Goal: Information Seeking & Learning: Learn about a topic

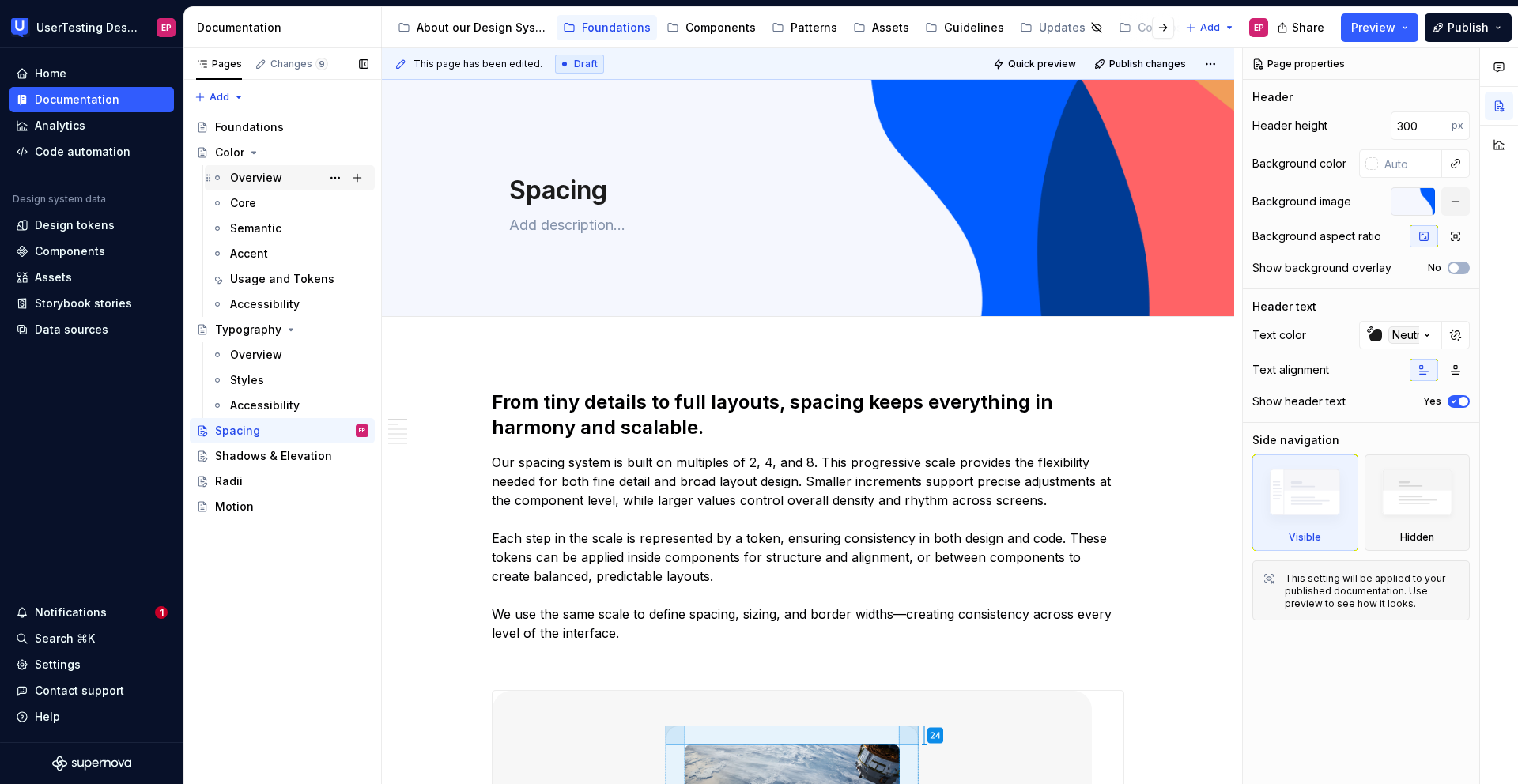
click at [260, 170] on div "Overview" at bounding box center [256, 178] width 52 height 16
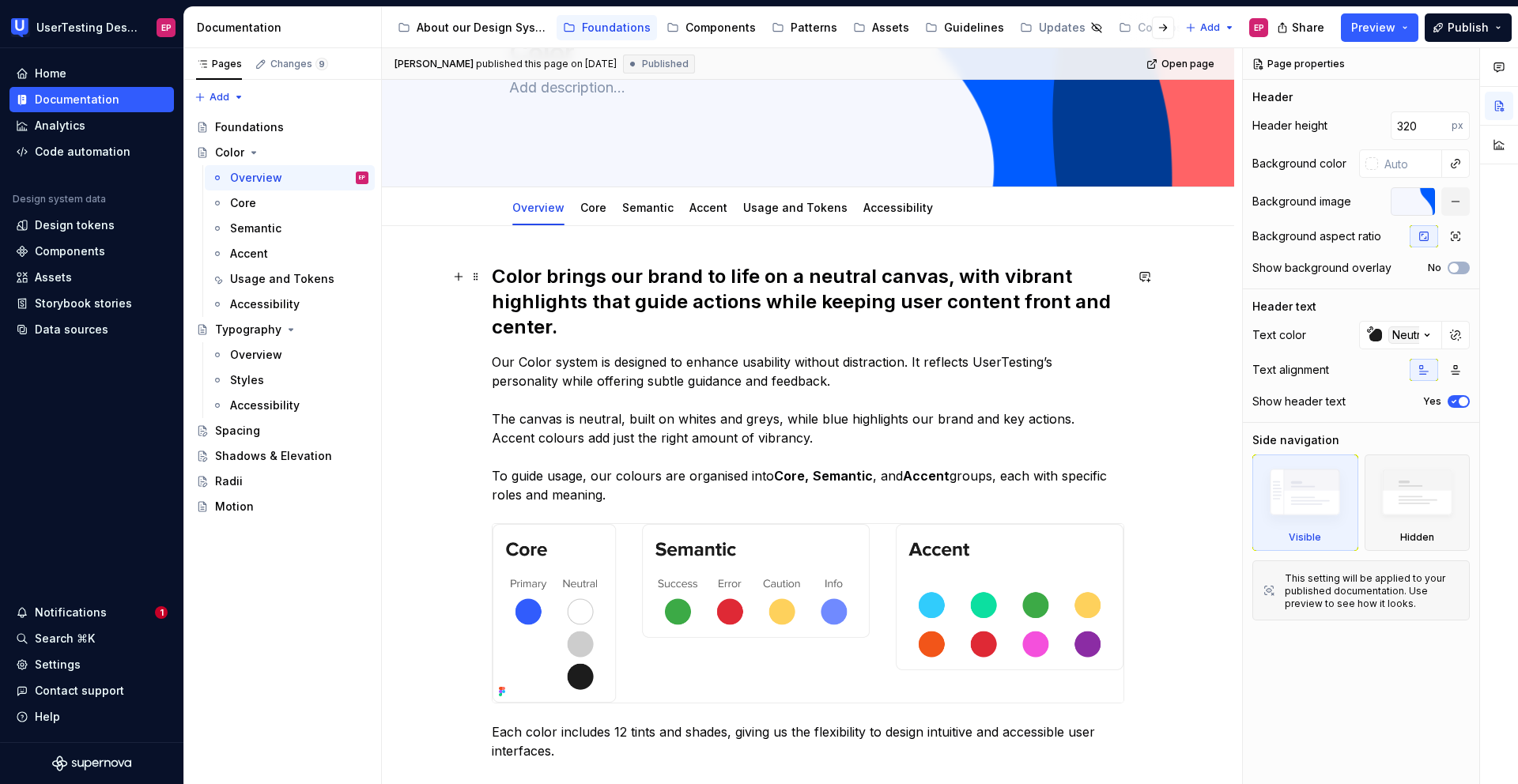
scroll to position [135, 0]
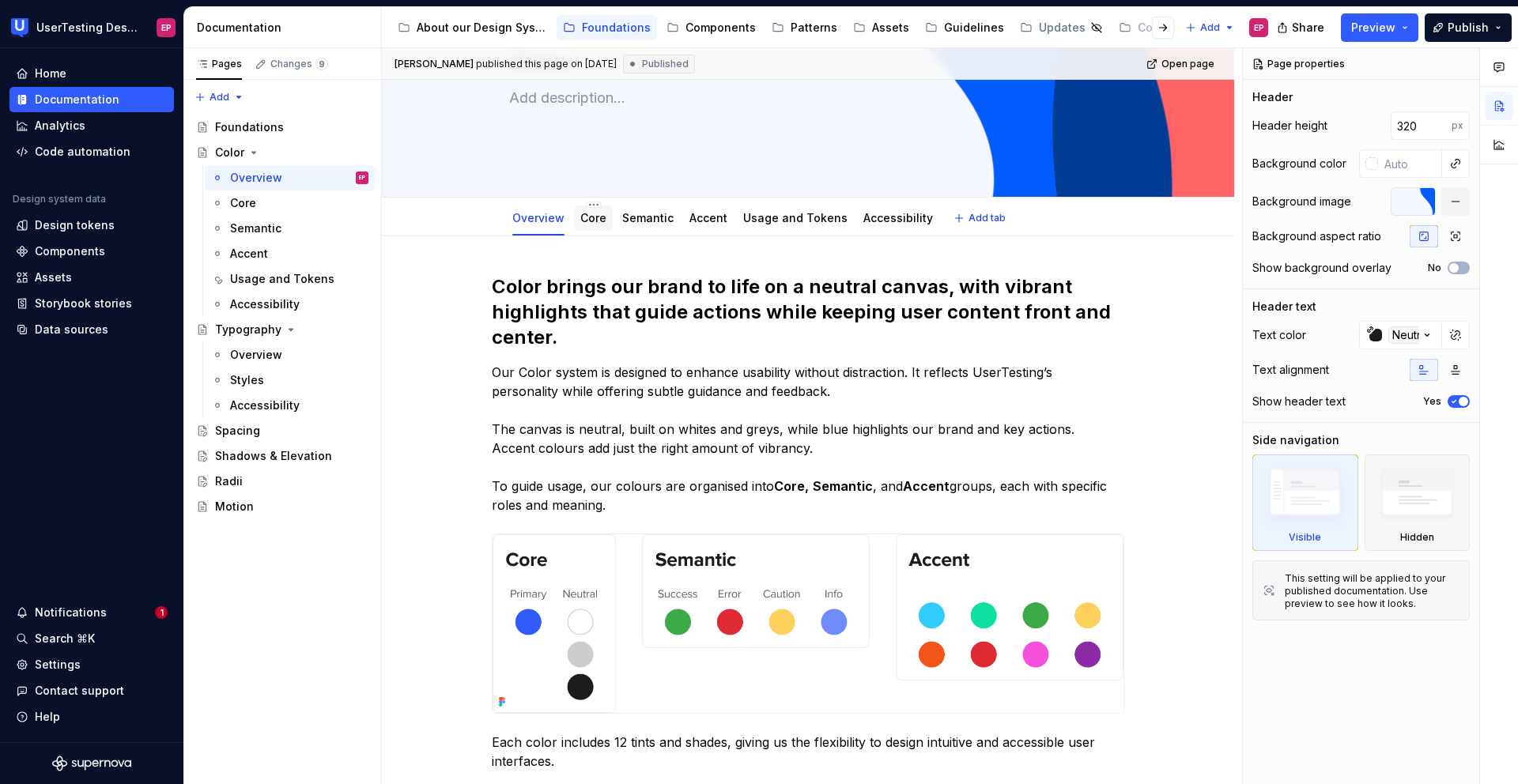
click at [586, 228] on div "Core" at bounding box center [593, 218] width 38 height 25
click at [598, 220] on link "Core" at bounding box center [593, 217] width 26 height 13
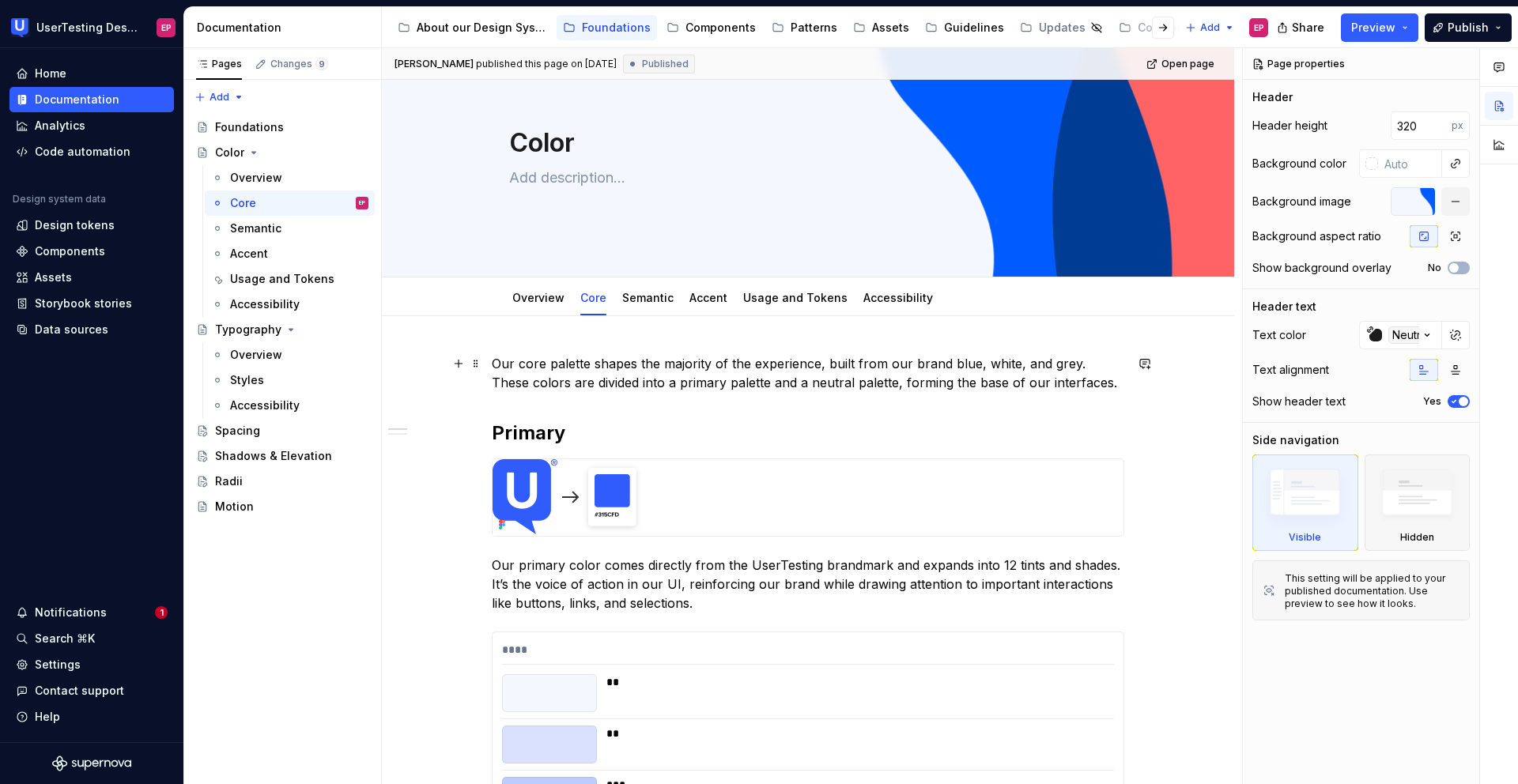
scroll to position [52, 0]
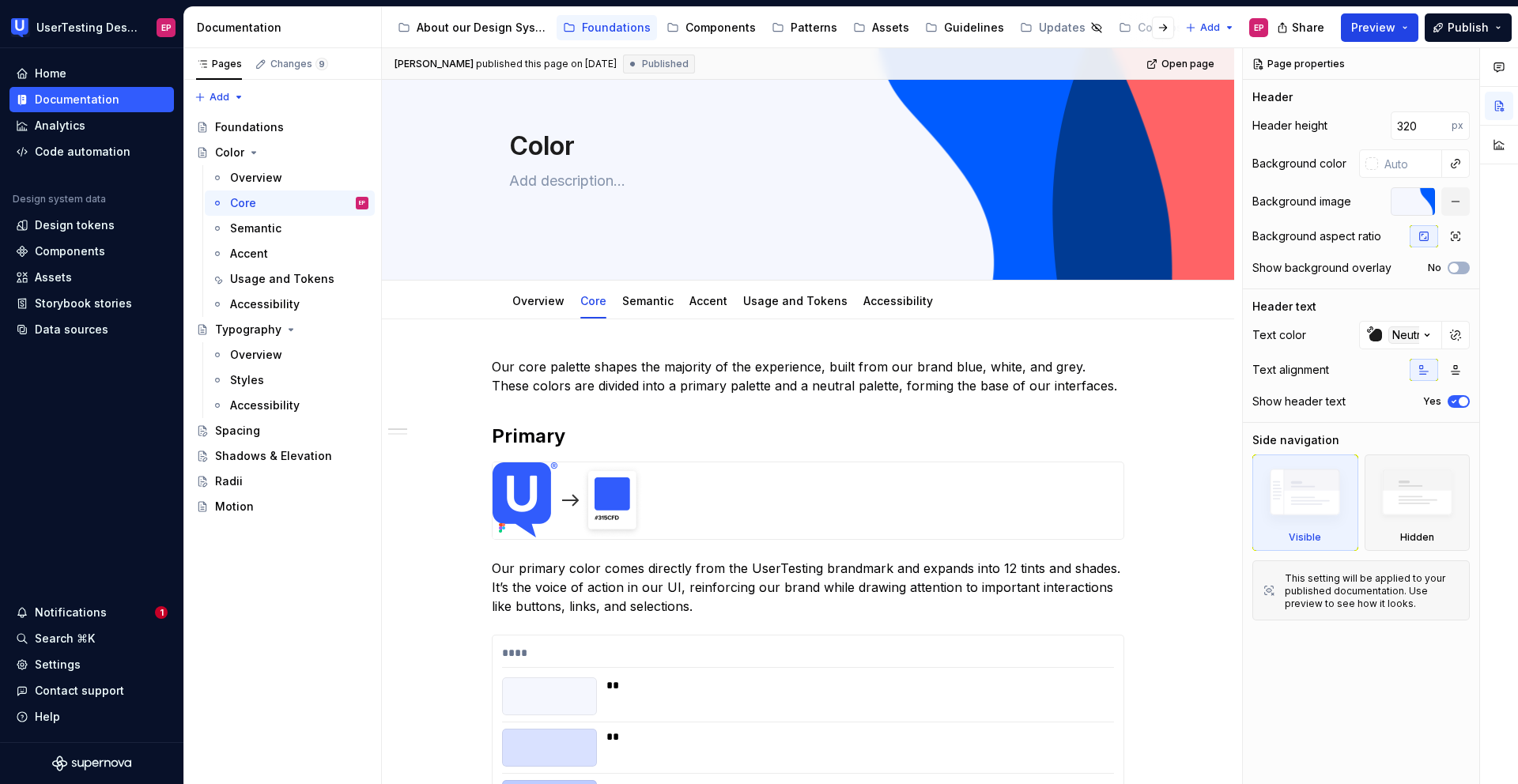
click at [1386, 17] on button "Preview" at bounding box center [1379, 28] width 78 height 29
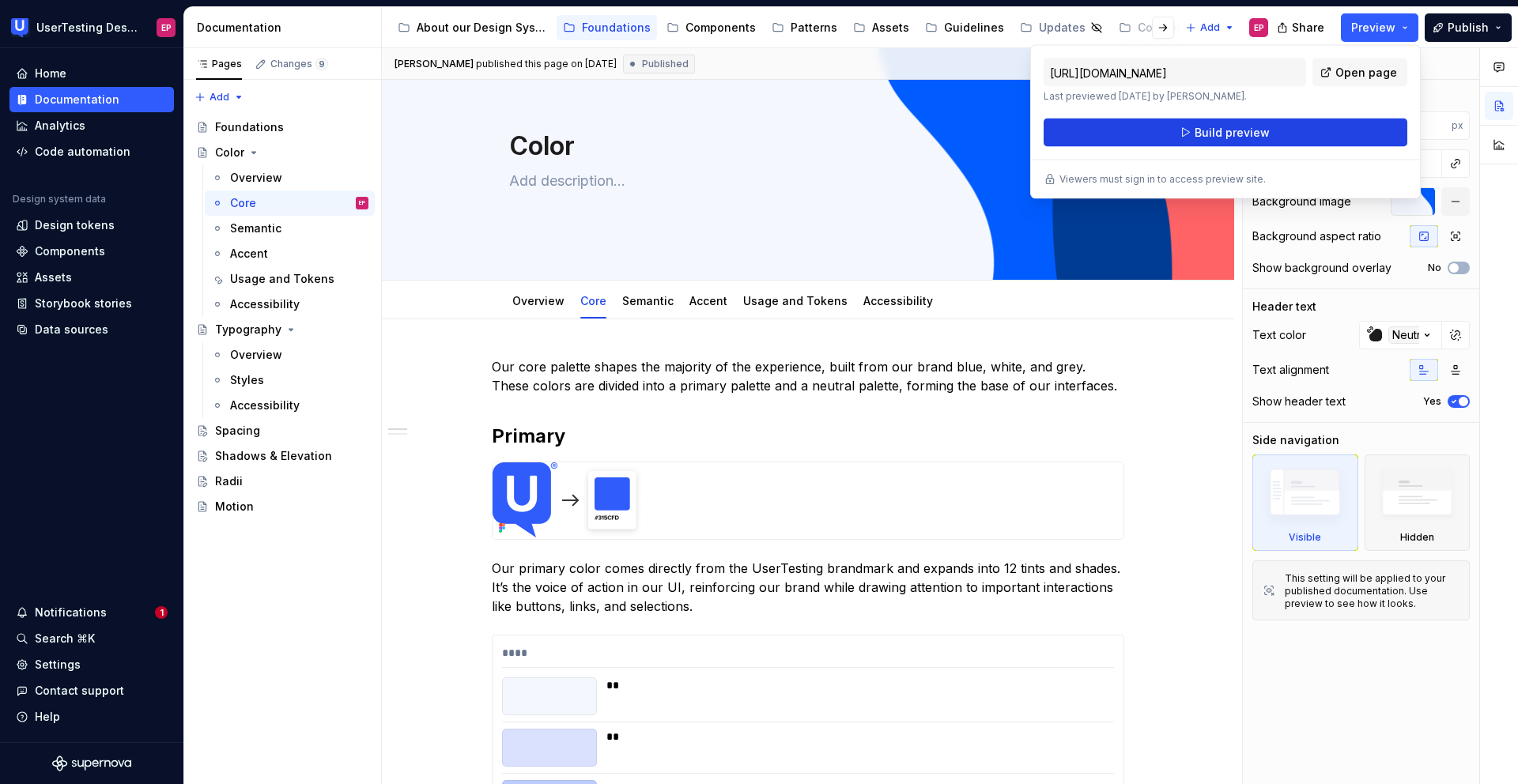
click at [1199, 133] on span "Build preview" at bounding box center [1232, 133] width 75 height 16
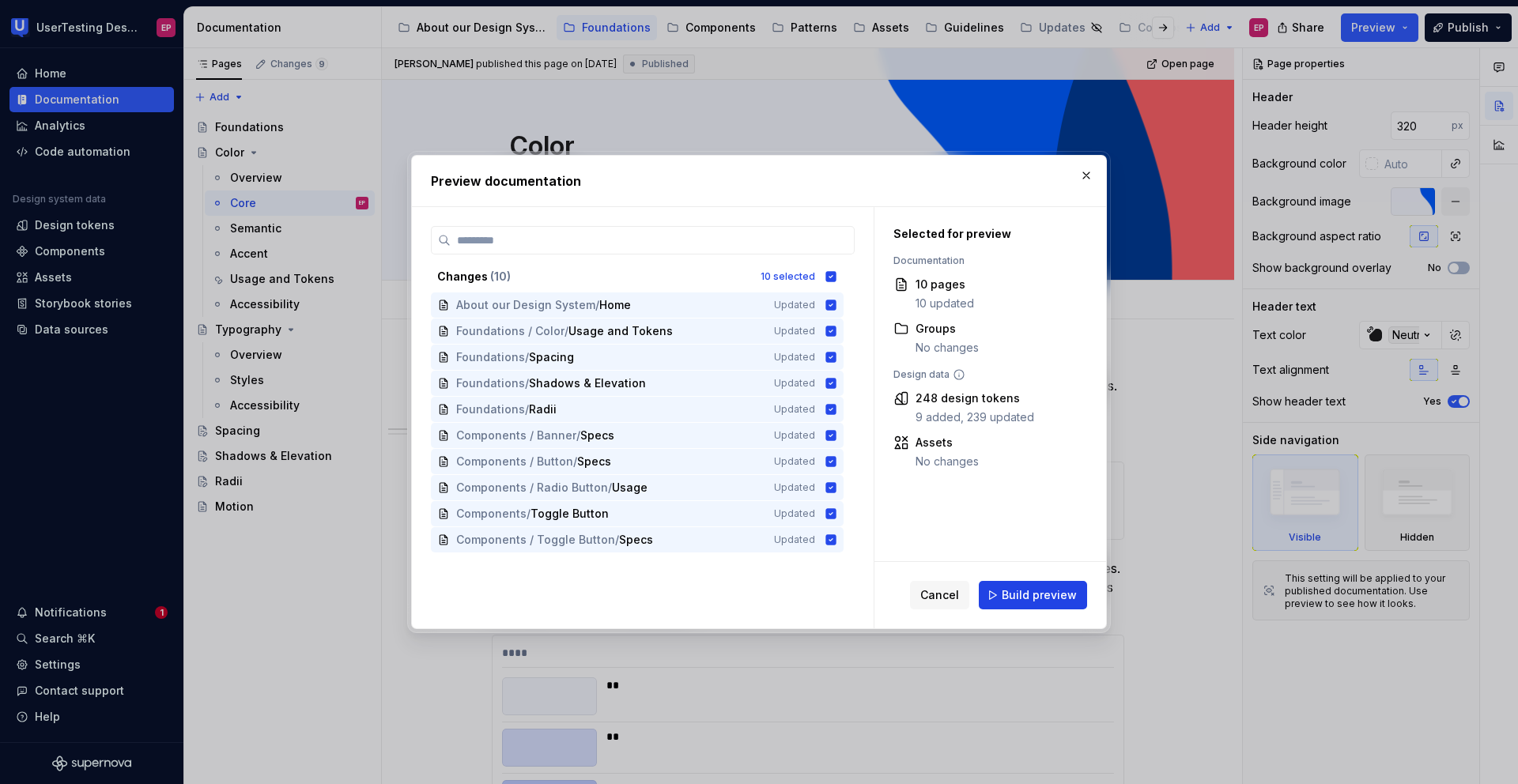
click at [1012, 582] on span "Build preview" at bounding box center [1040, 595] width 75 height 16
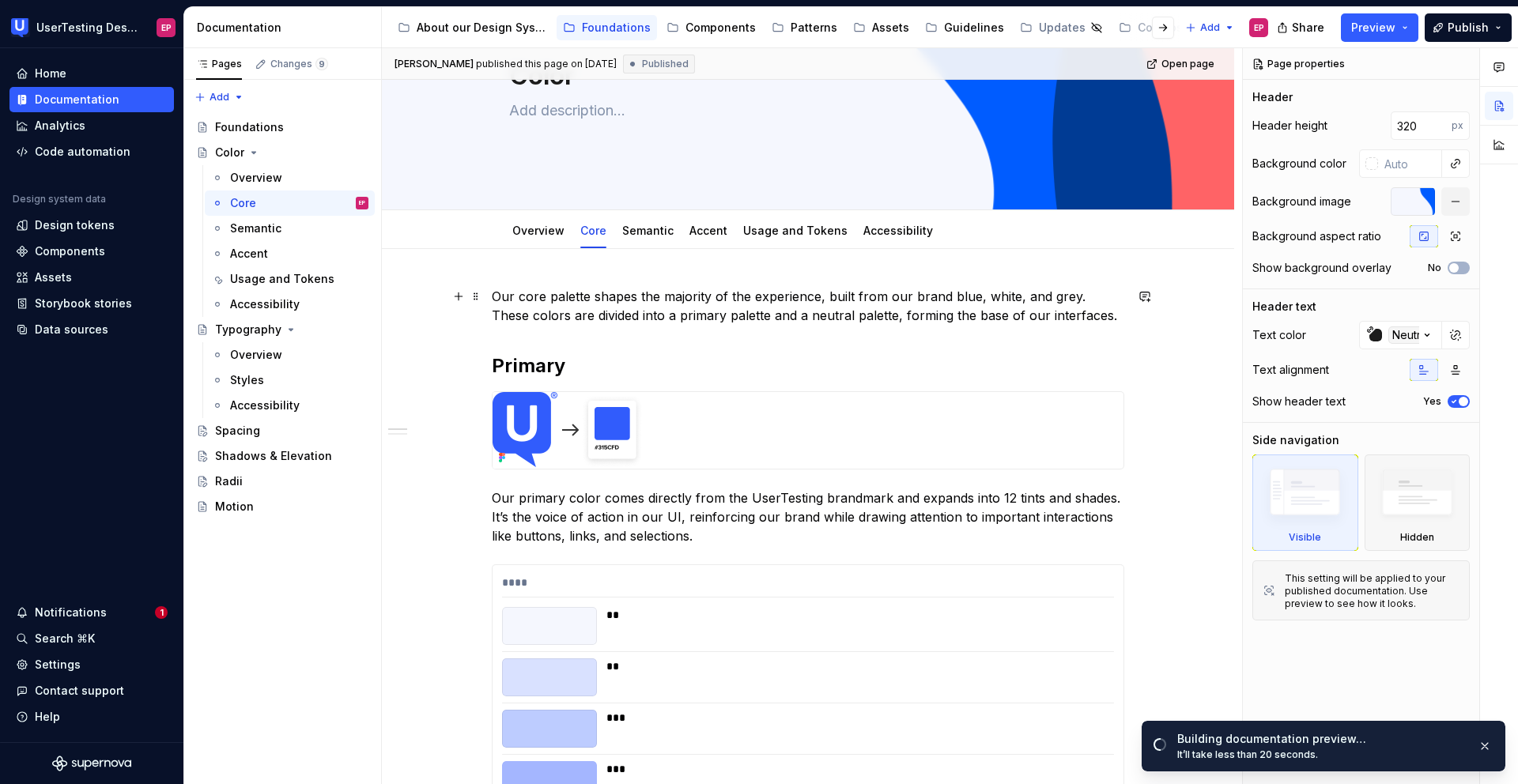
scroll to position [124, 0]
click at [637, 237] on div "Semantic" at bounding box center [647, 229] width 51 height 19
click at [646, 235] on link "Semantic" at bounding box center [647, 229] width 51 height 13
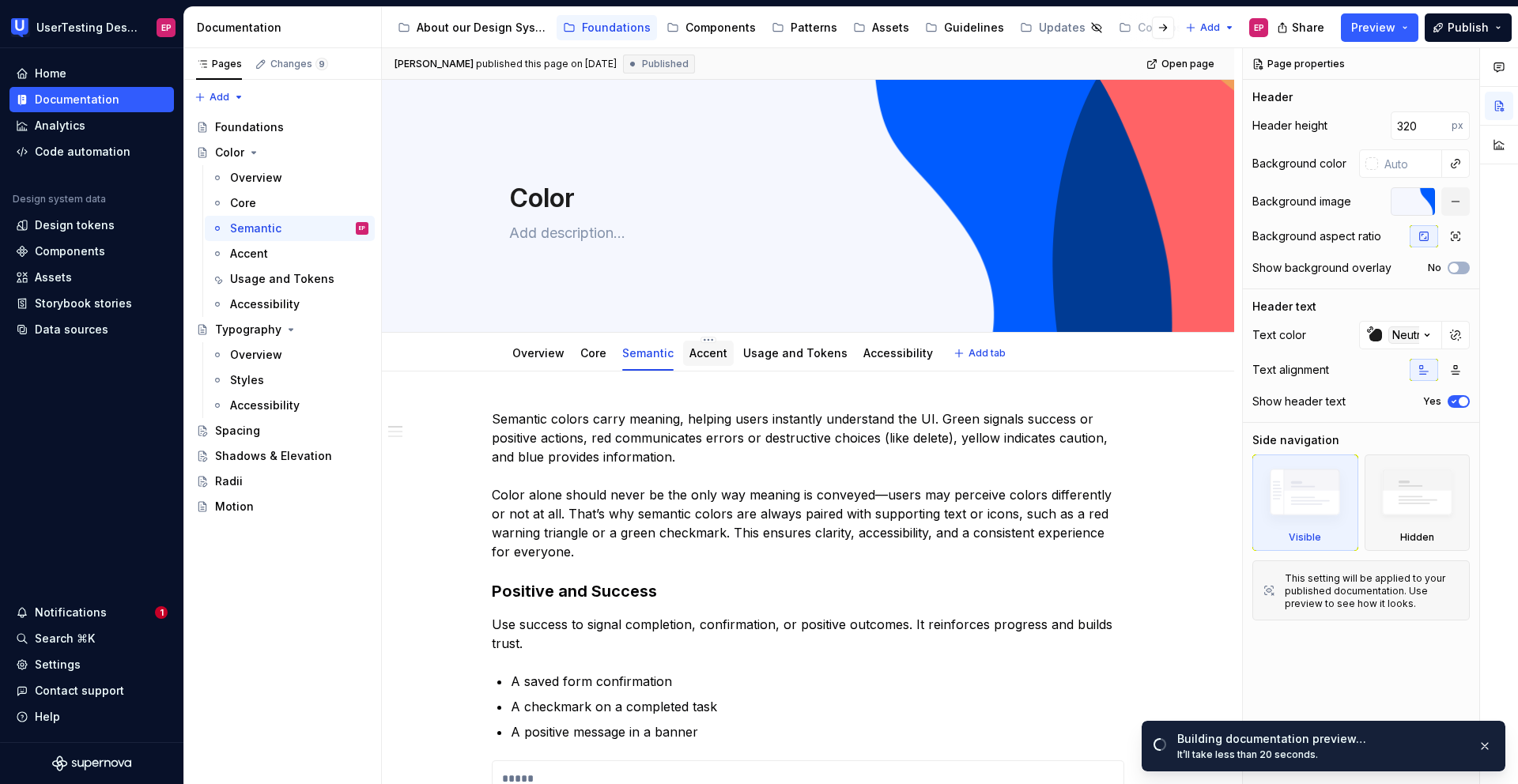
click at [715, 350] on link "Accent" at bounding box center [708, 352] width 38 height 13
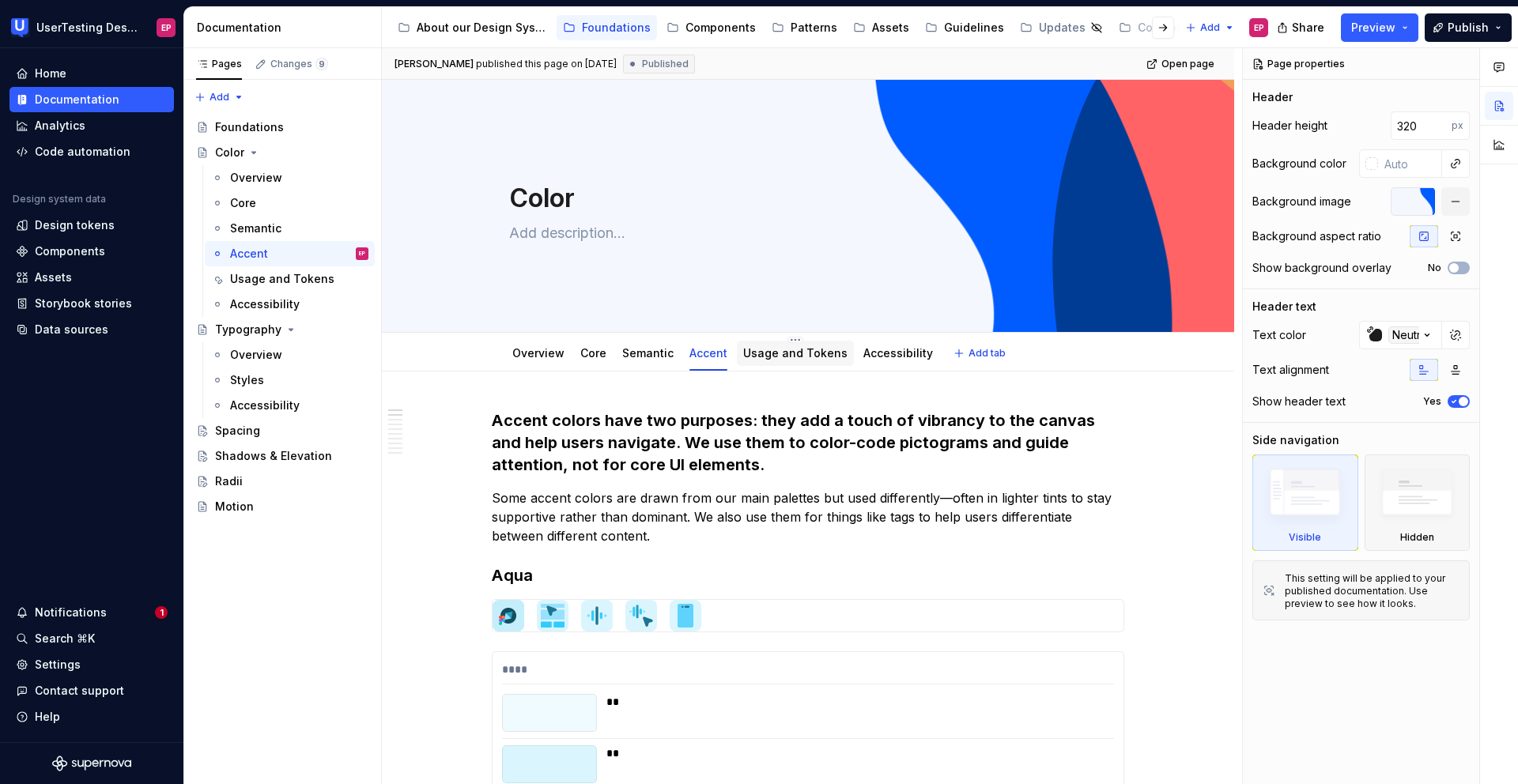
click at [790, 353] on link "Usage and Tokens" at bounding box center [795, 352] width 105 height 13
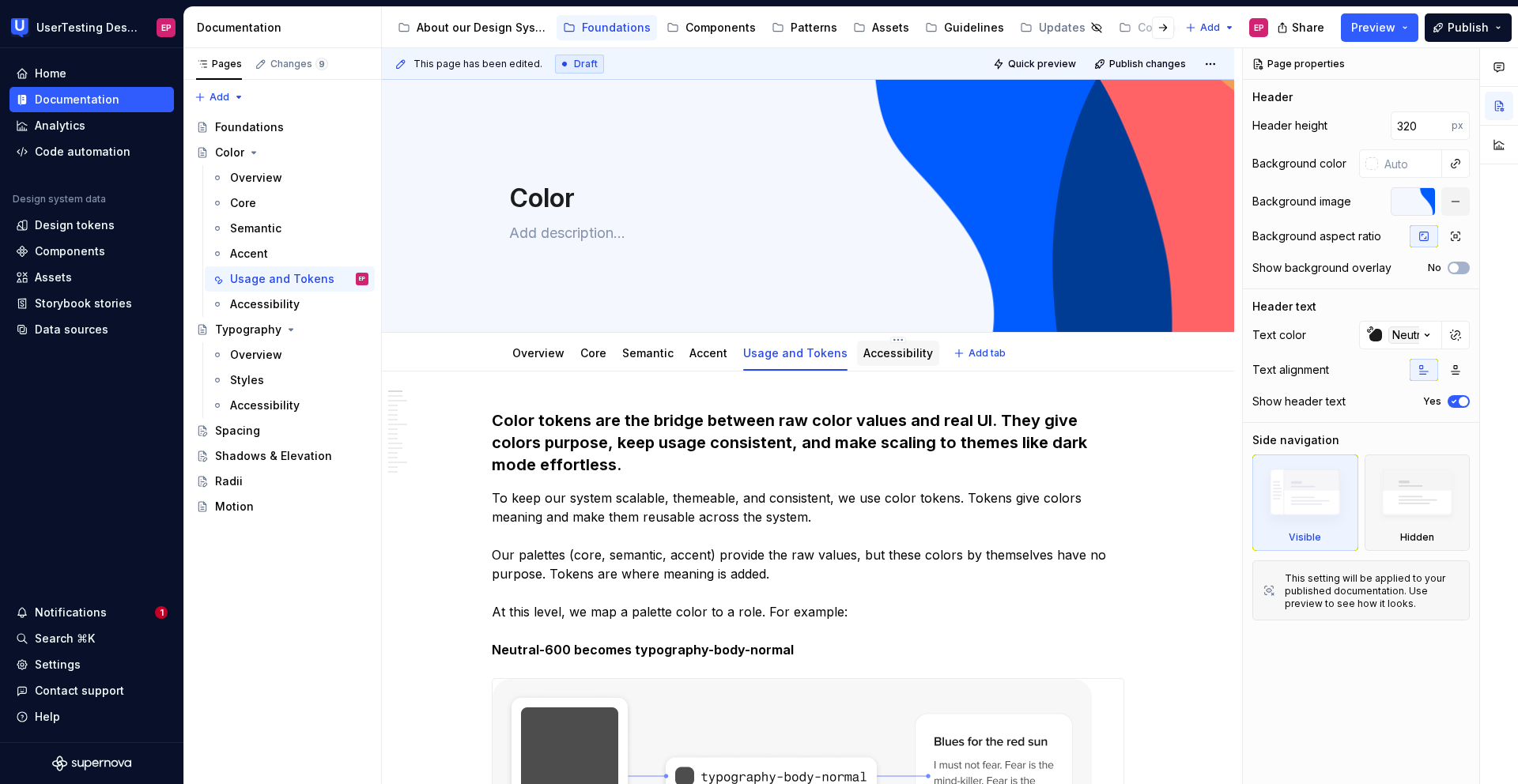
click at [872, 359] on link "Accessibility" at bounding box center [898, 352] width 70 height 13
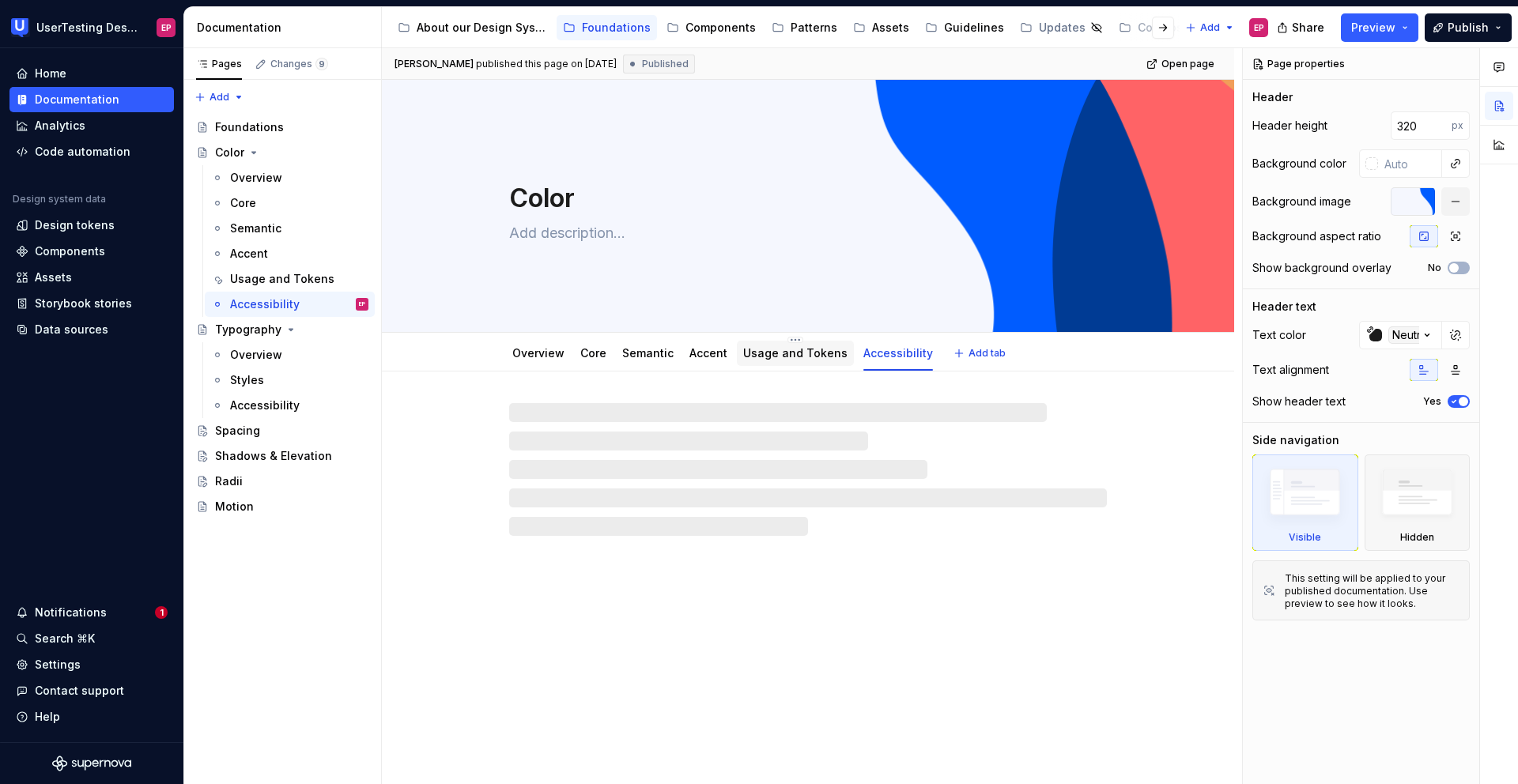
click at [767, 347] on link "Usage and Tokens" at bounding box center [795, 352] width 105 height 13
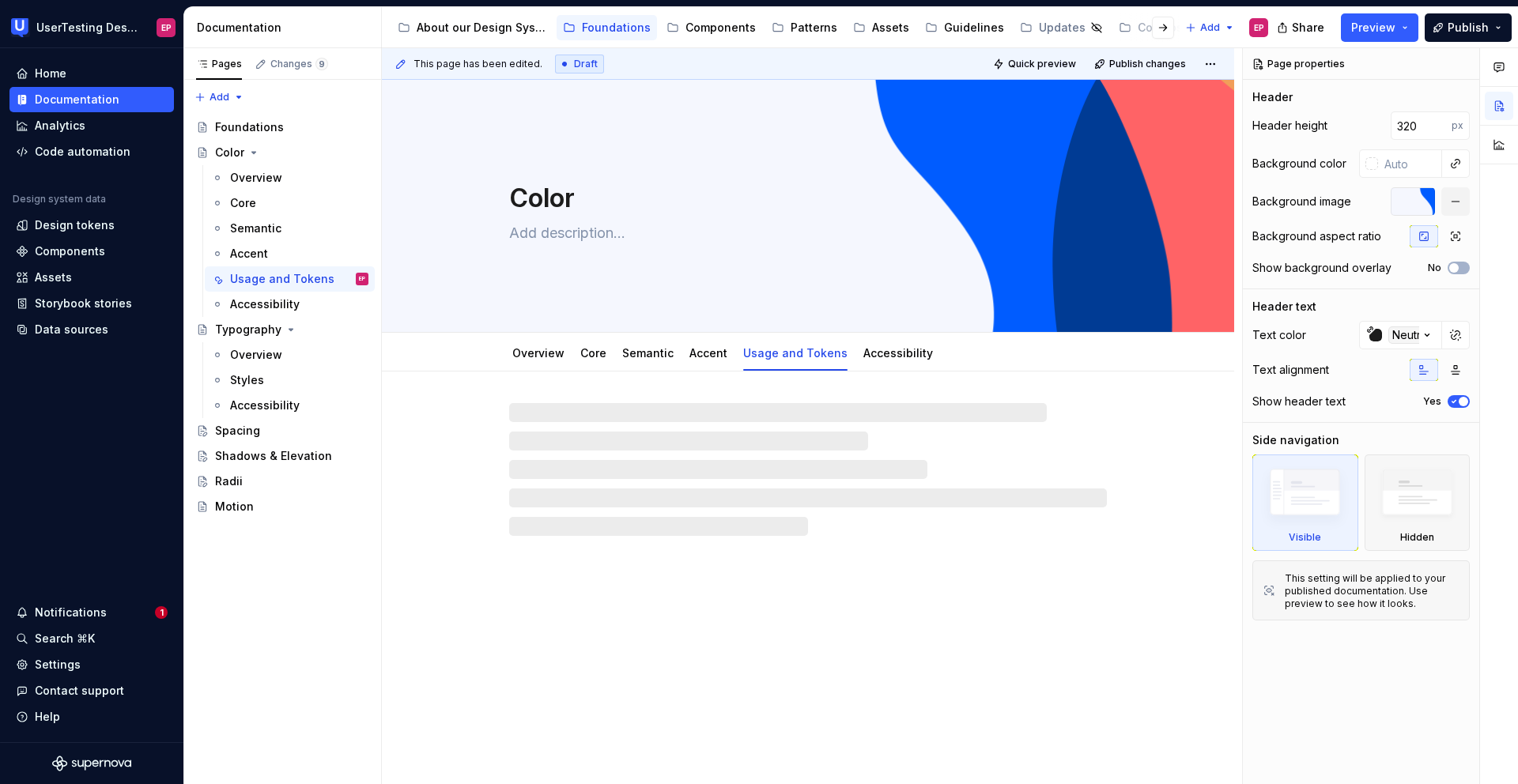
type textarea "*"
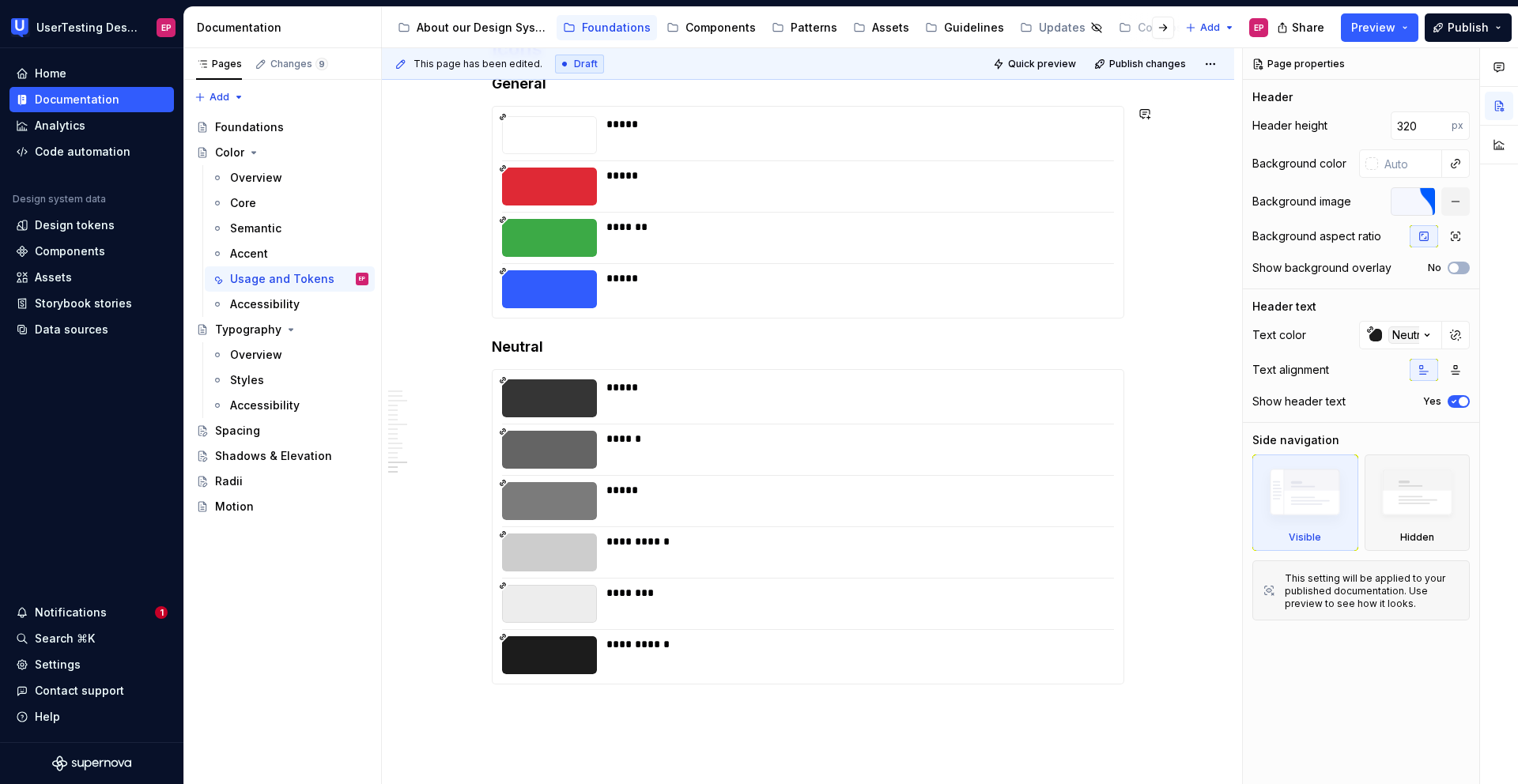
scroll to position [6411, 0]
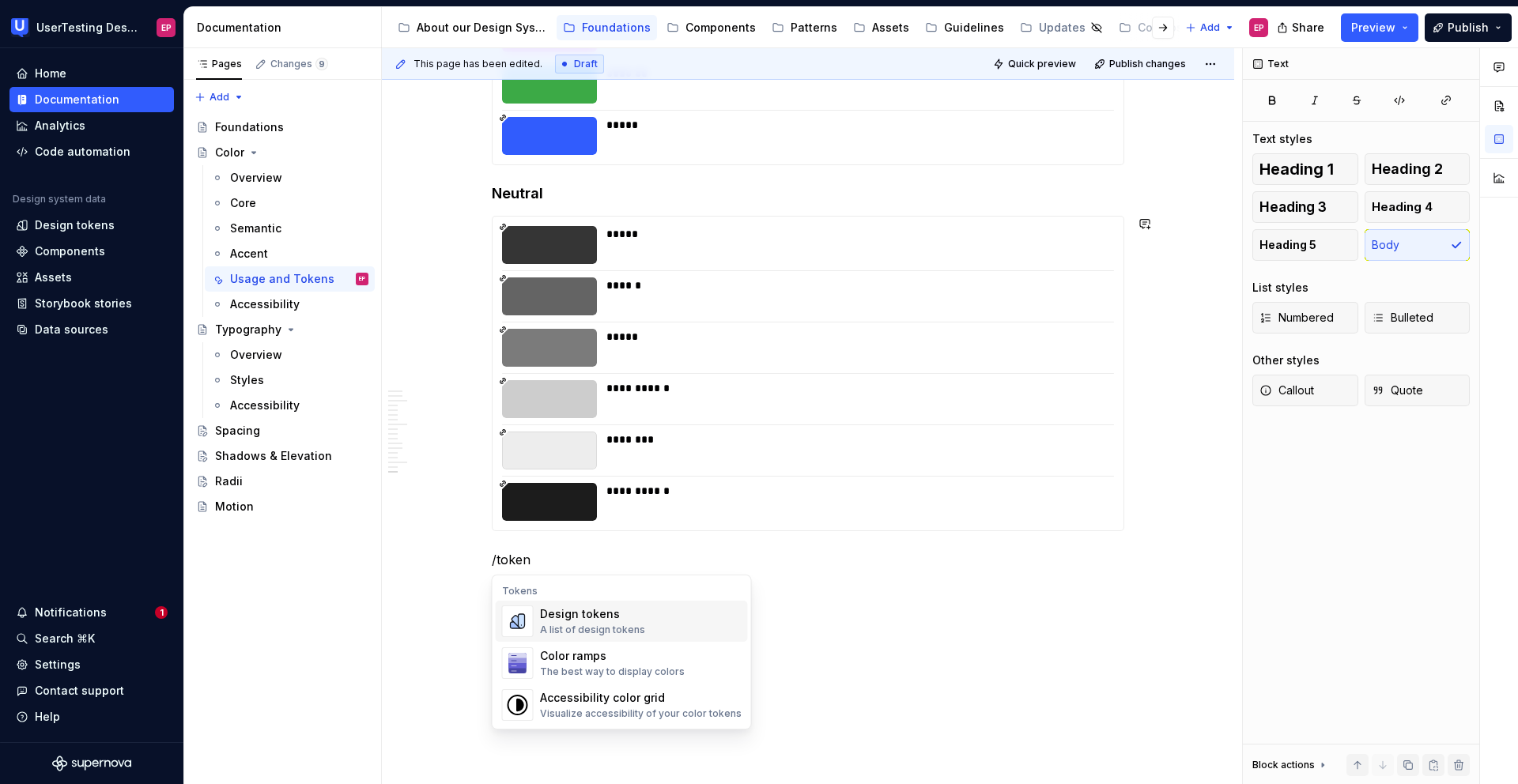
click at [581, 582] on div "A list of design tokens" at bounding box center [593, 630] width 105 height 13
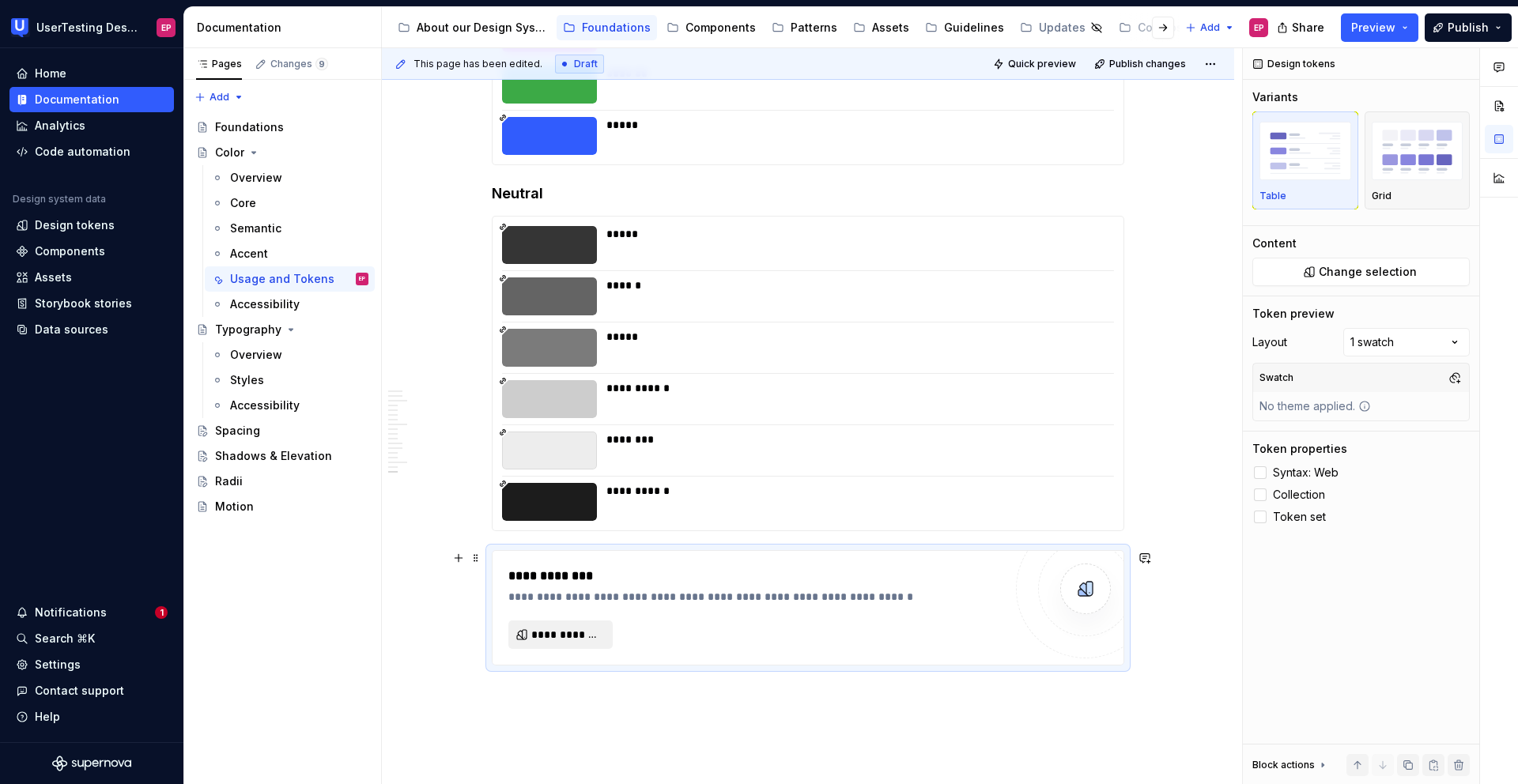
click at [585, 582] on span "**********" at bounding box center [567, 635] width 72 height 16
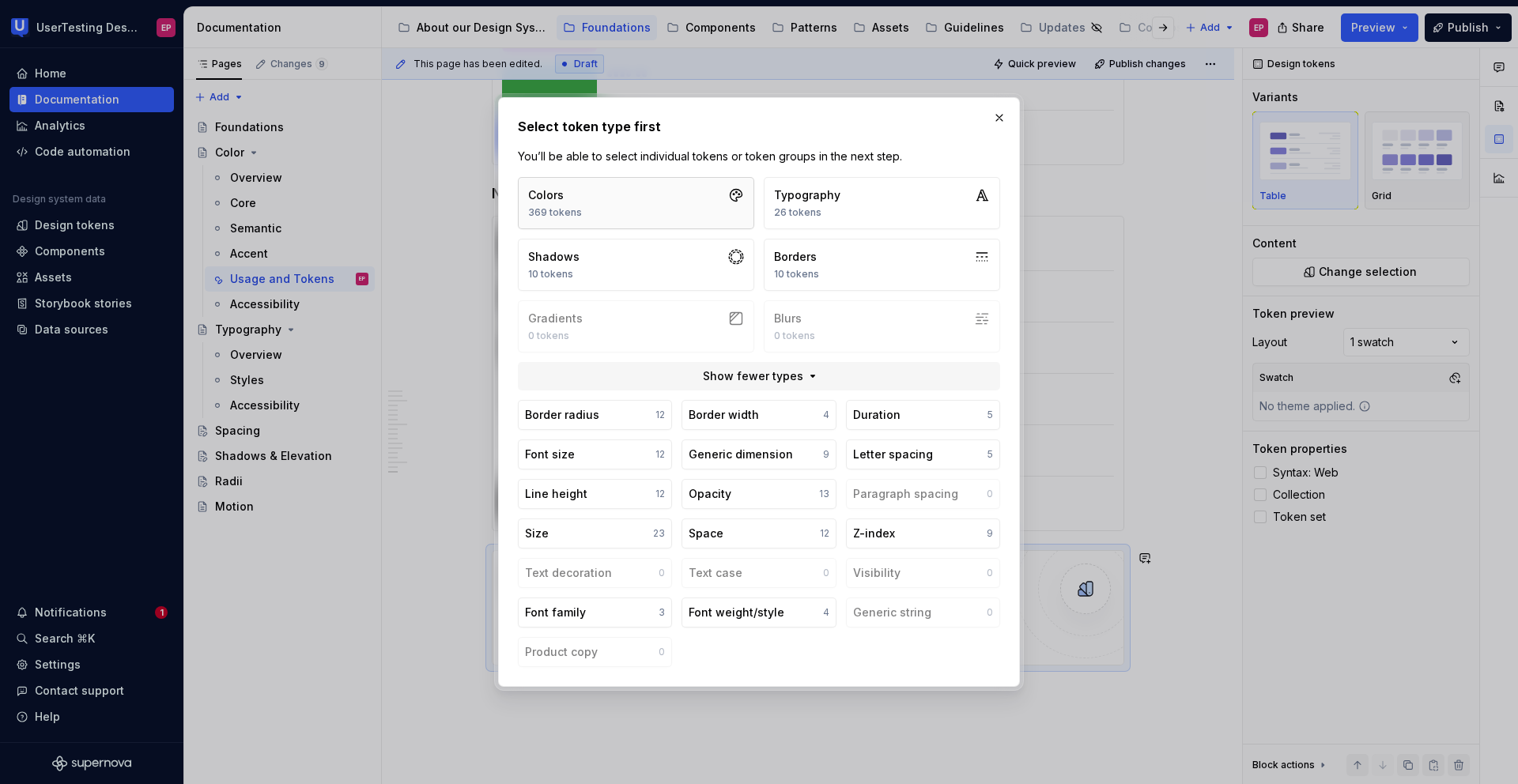
click at [683, 209] on button "Colors 369 tokens" at bounding box center [636, 203] width 236 height 52
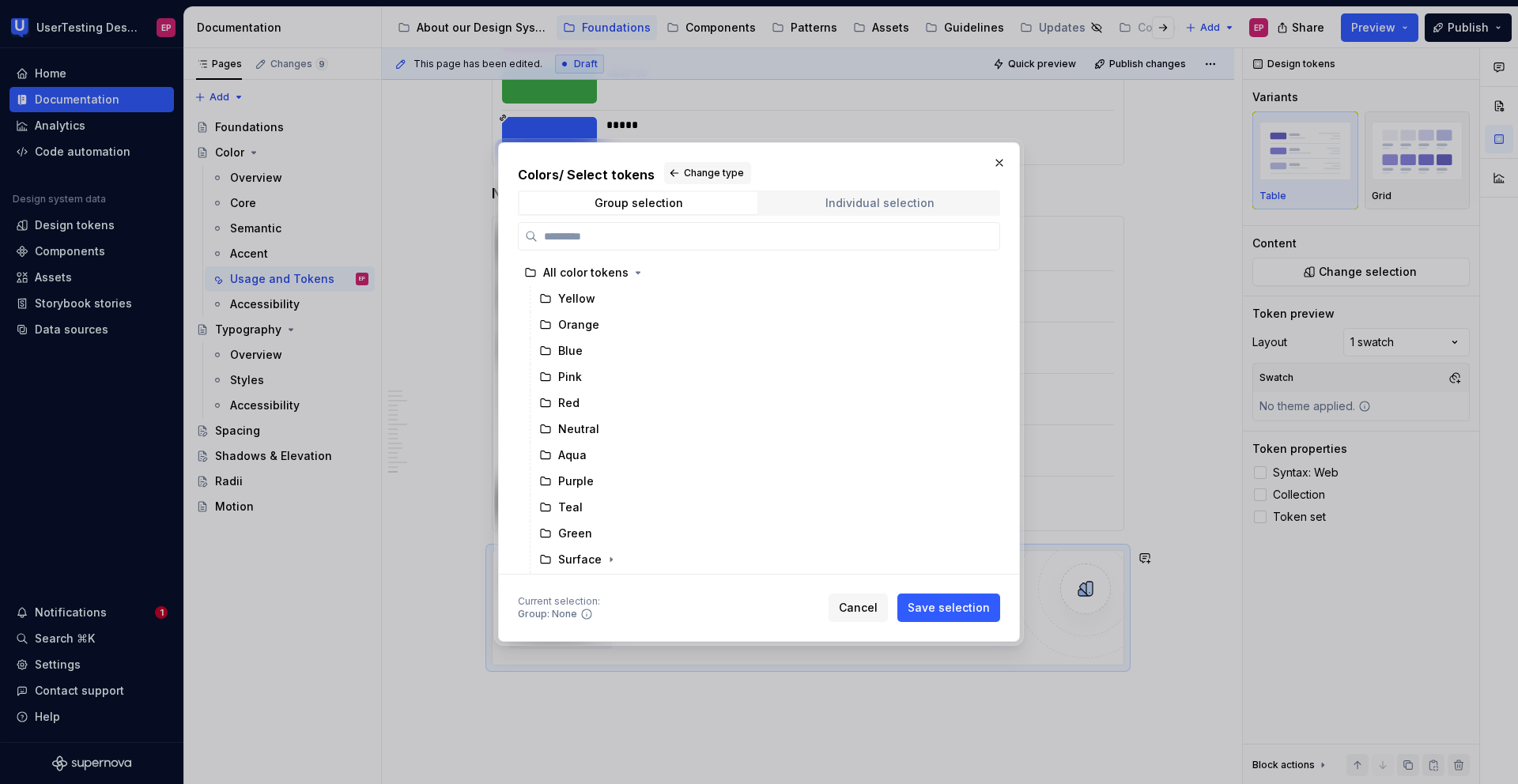
click at [889, 207] on div "Individual selection" at bounding box center [880, 203] width 109 height 13
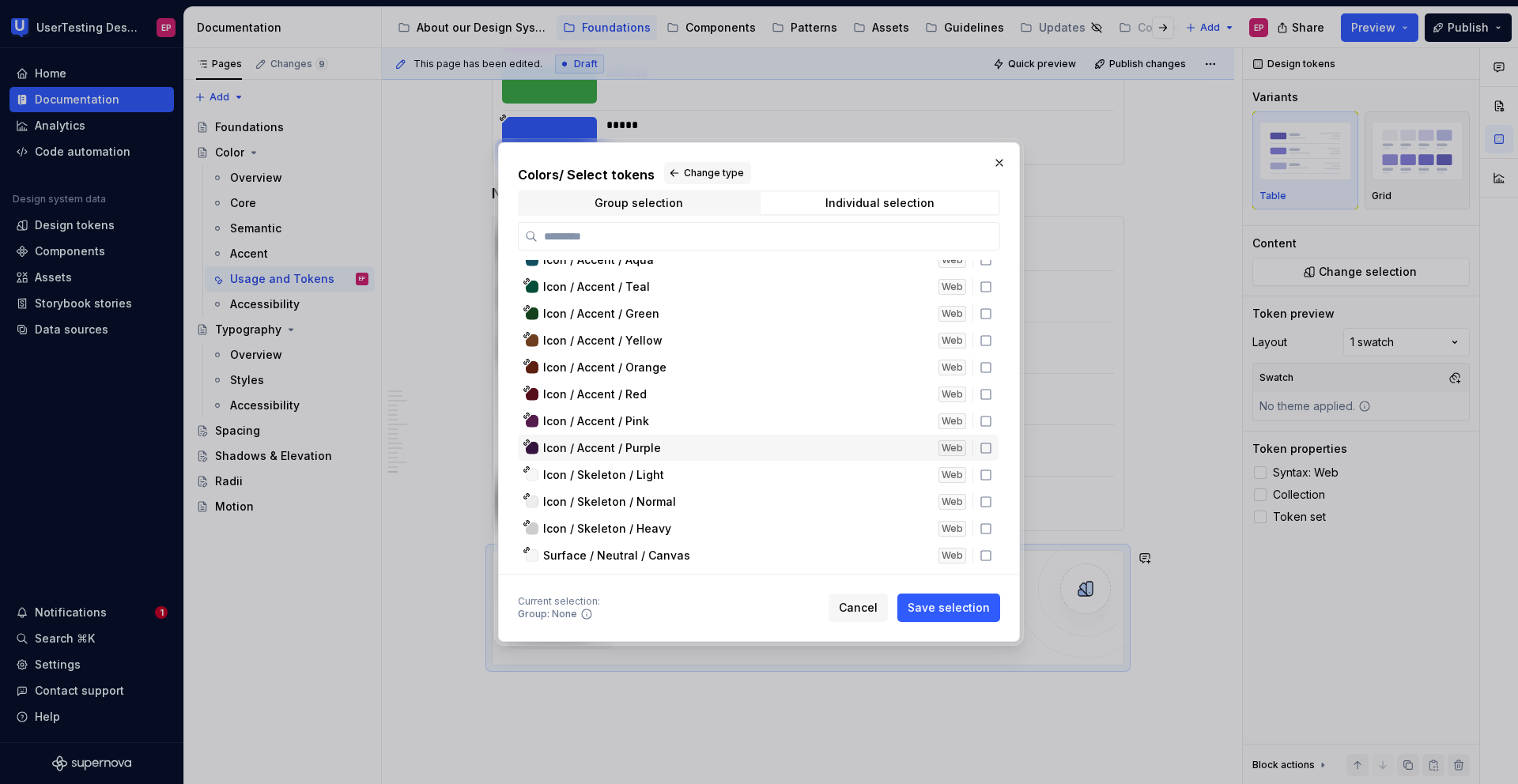
scroll to position [5467, 0]
click at [859, 582] on span "Cancel" at bounding box center [857, 608] width 38 height 16
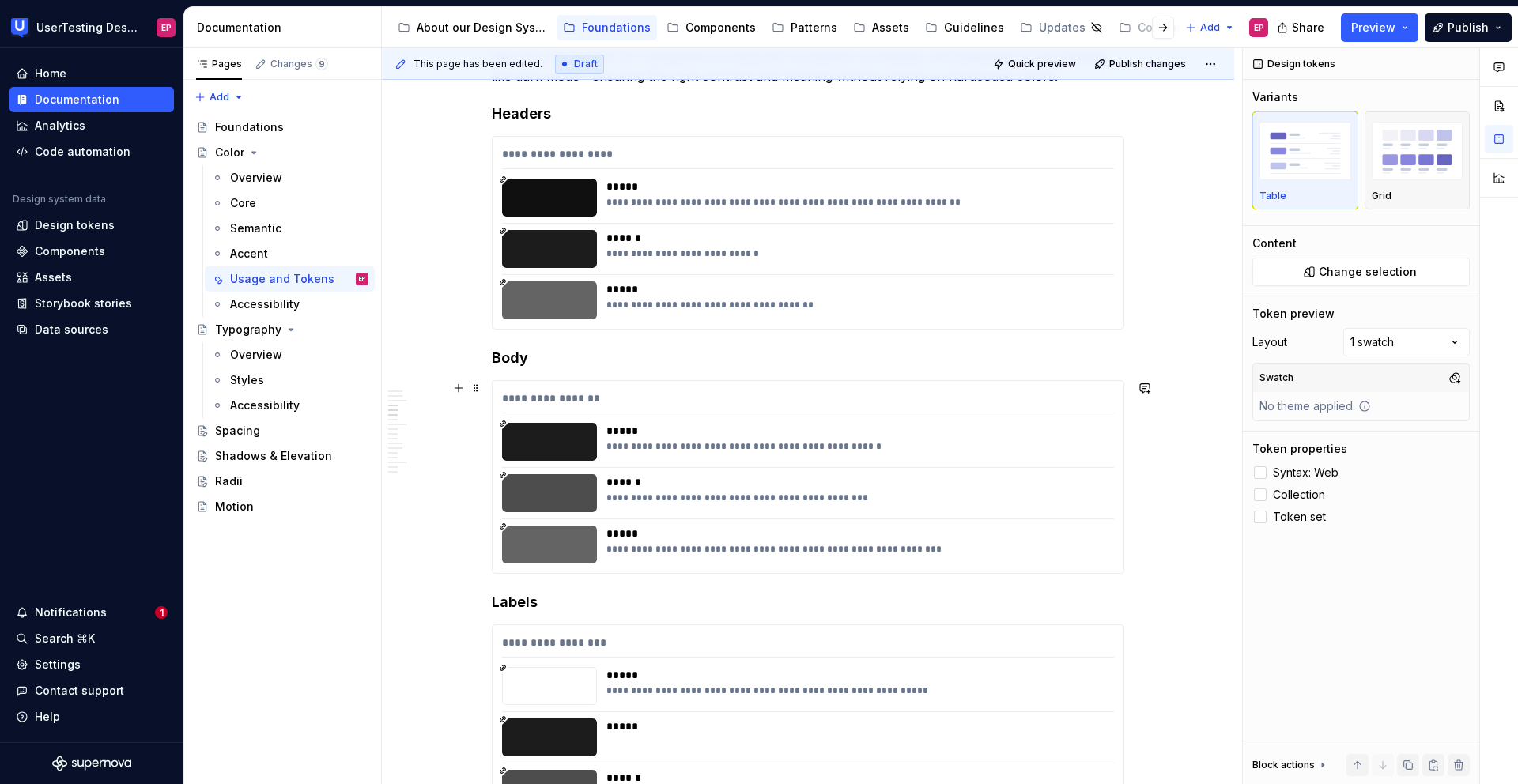
scroll to position [1543, 0]
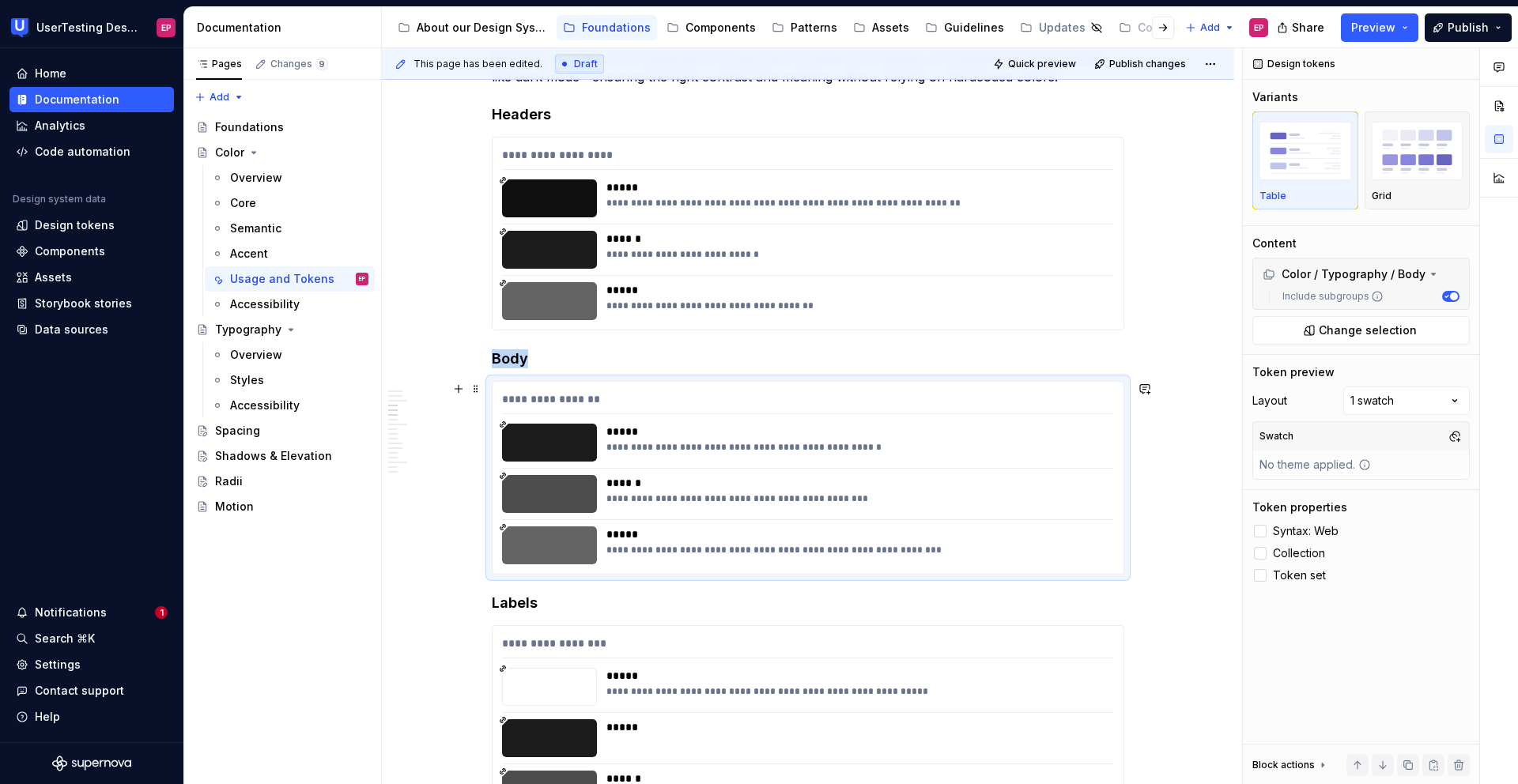
drag, startPoint x: 611, startPoint y: 496, endPoint x: 733, endPoint y: 484, distance: 122.6
click at [733, 484] on div "**********" at bounding box center [855, 494] width 498 height 38
click at [789, 499] on div "**********" at bounding box center [855, 499] width 498 height 13
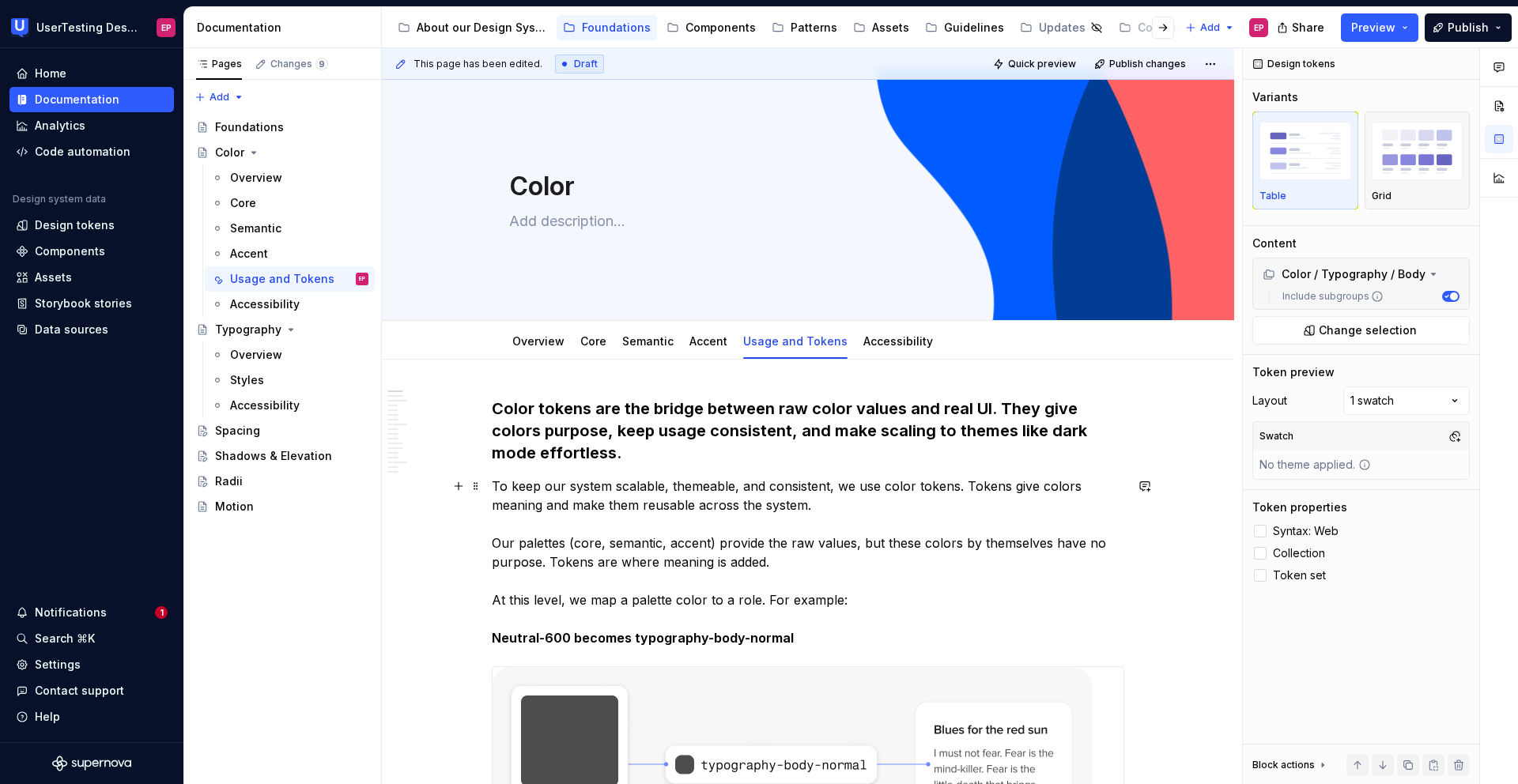
scroll to position [0, 0]
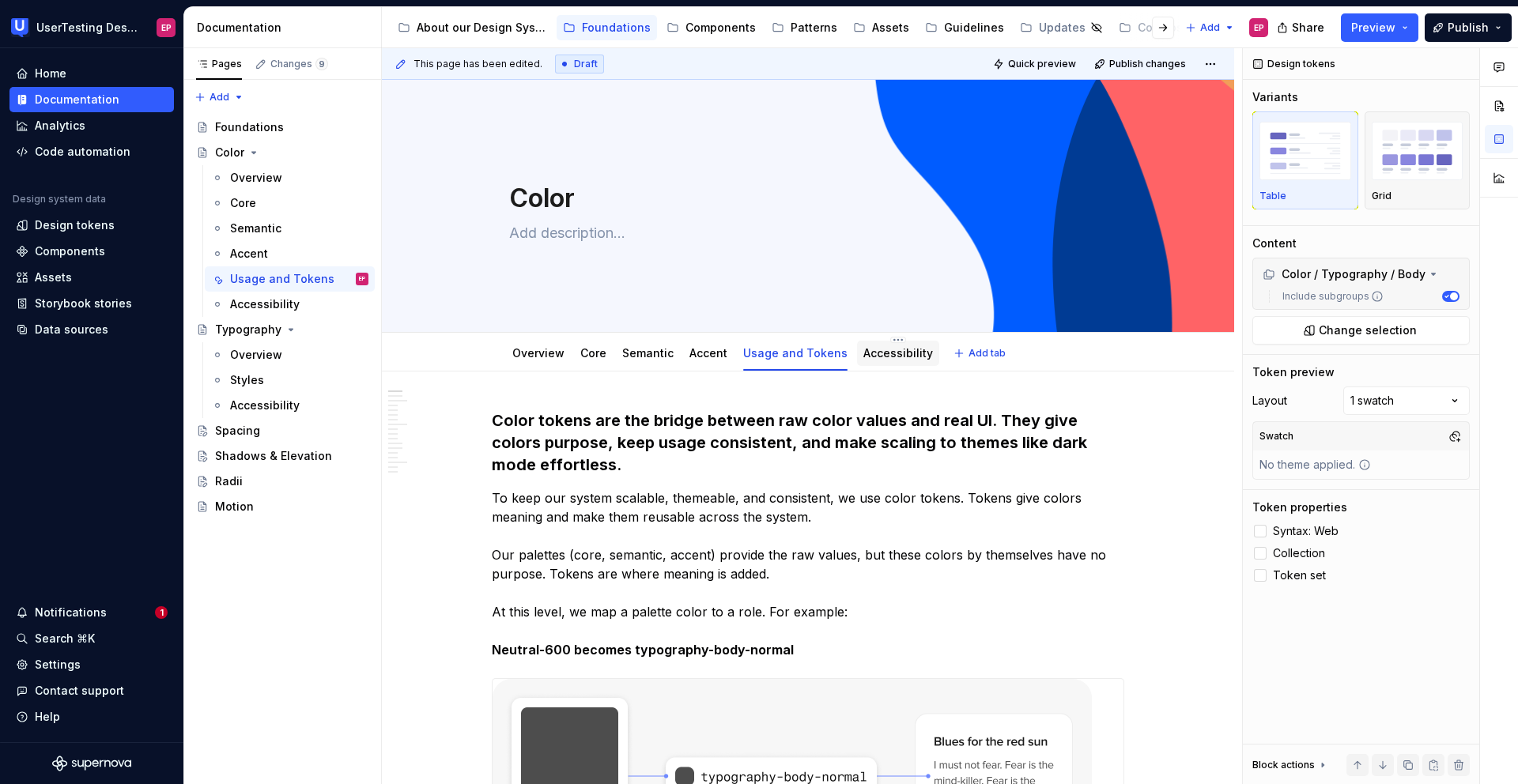
click at [884, 356] on link "Accessibility" at bounding box center [898, 352] width 70 height 13
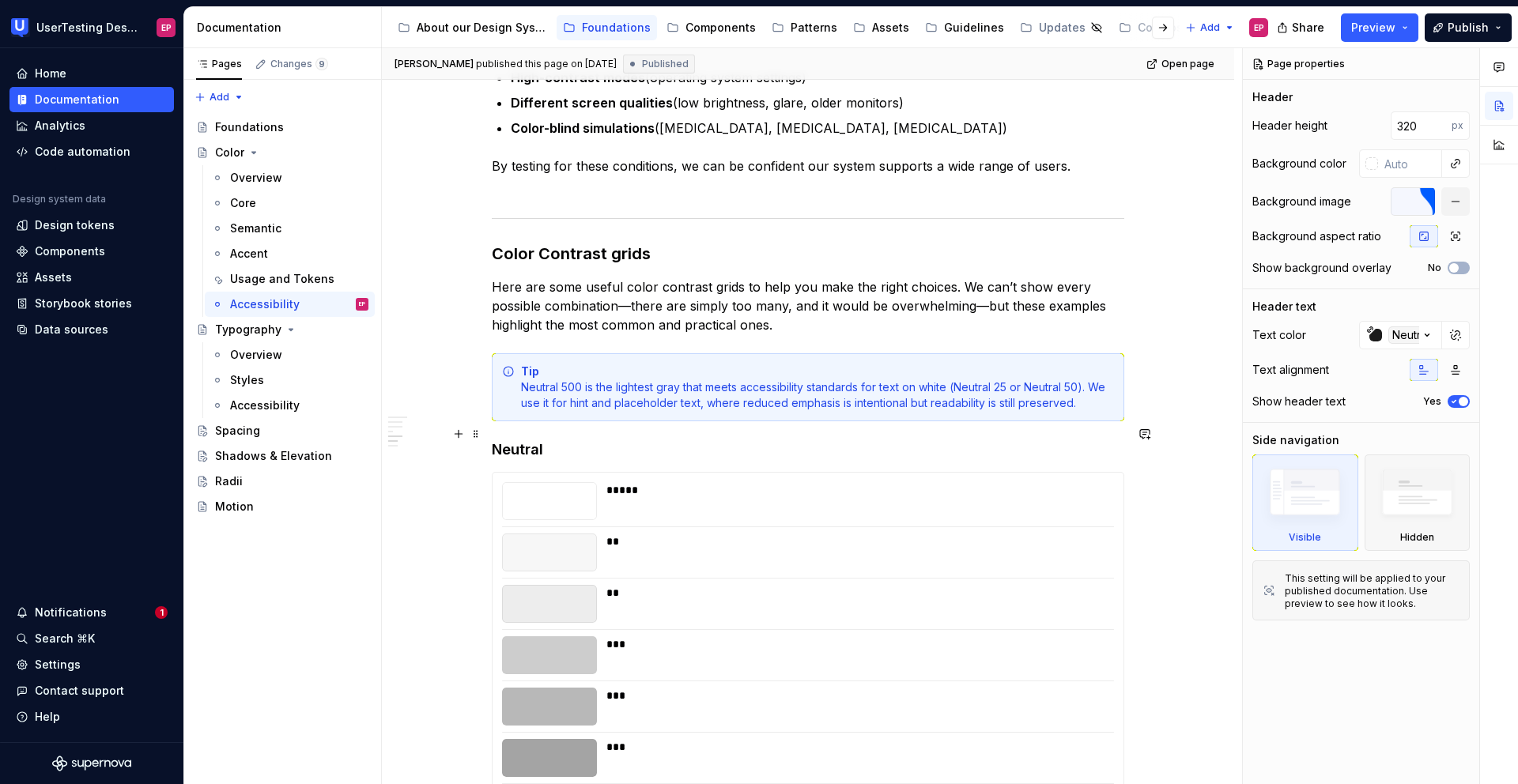
scroll to position [1343, 0]
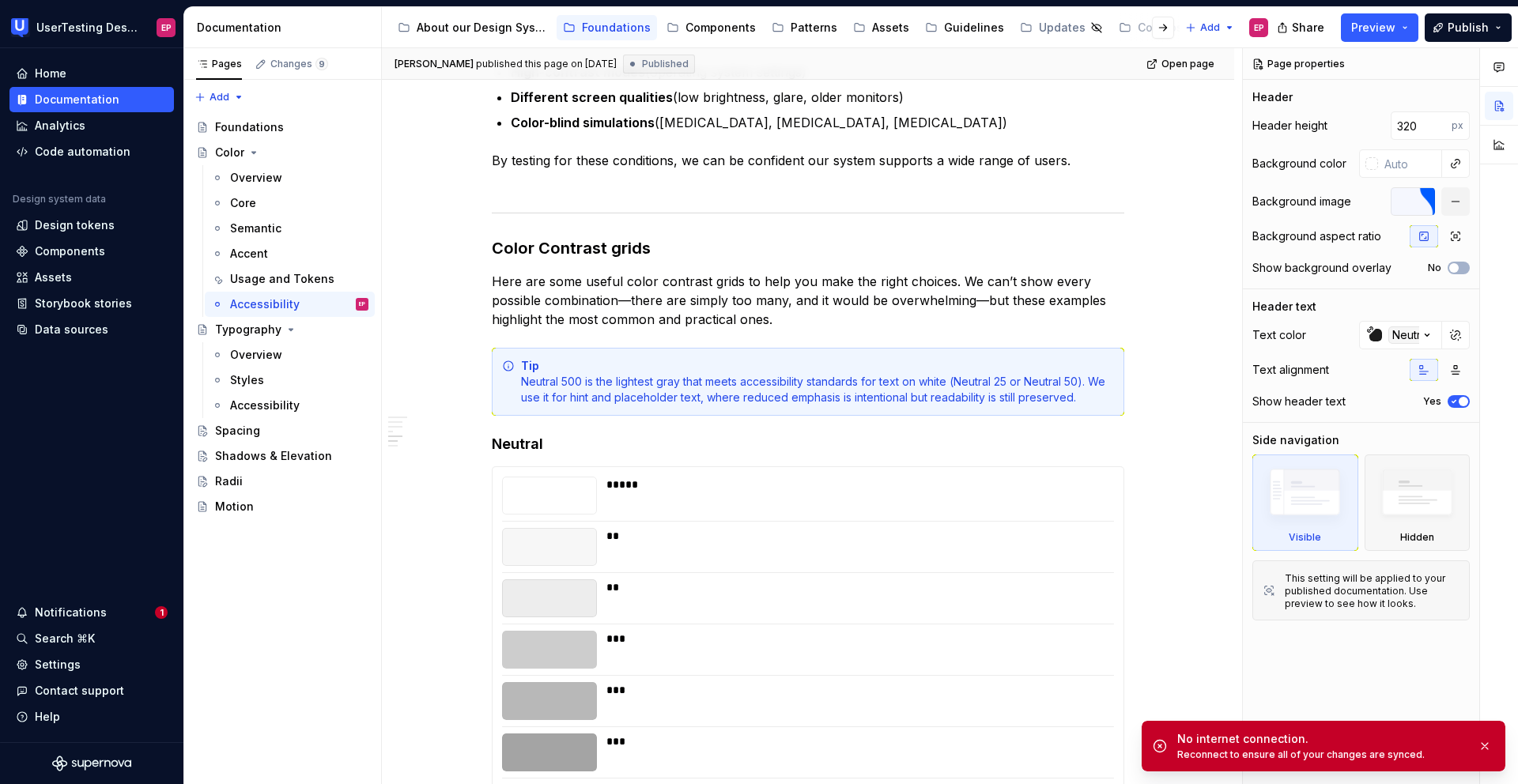
type textarea "*"
